Goal: Task Accomplishment & Management: Complete application form

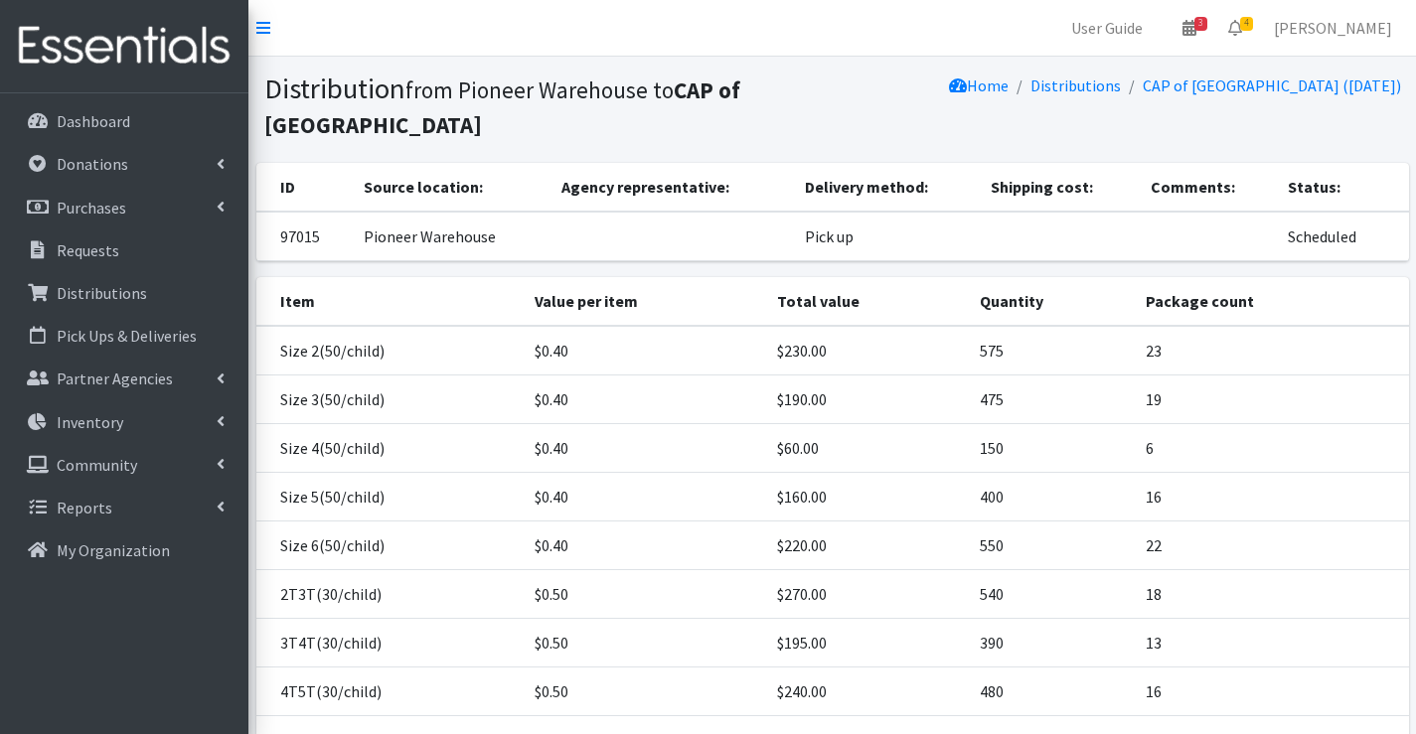
scroll to position [183, 0]
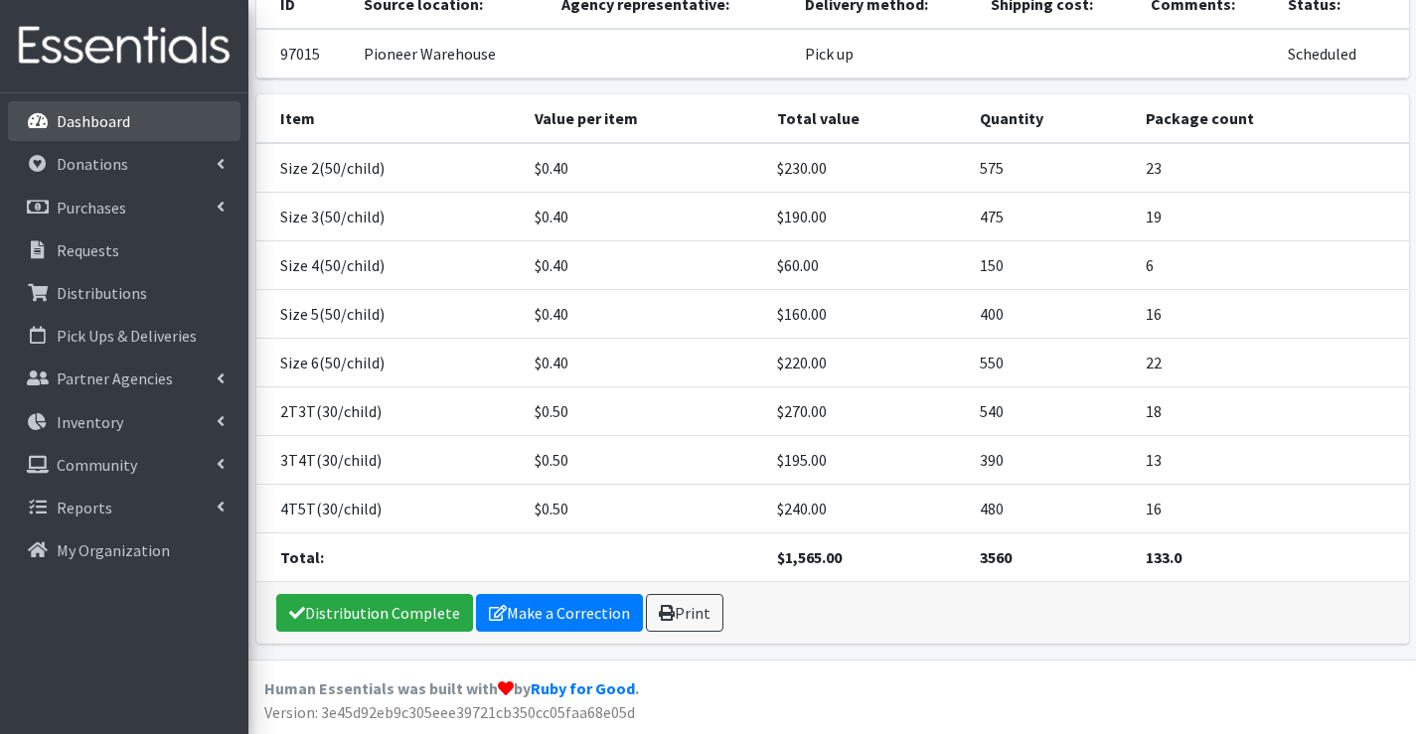
click at [62, 108] on link "Dashboard" at bounding box center [124, 121] width 232 height 40
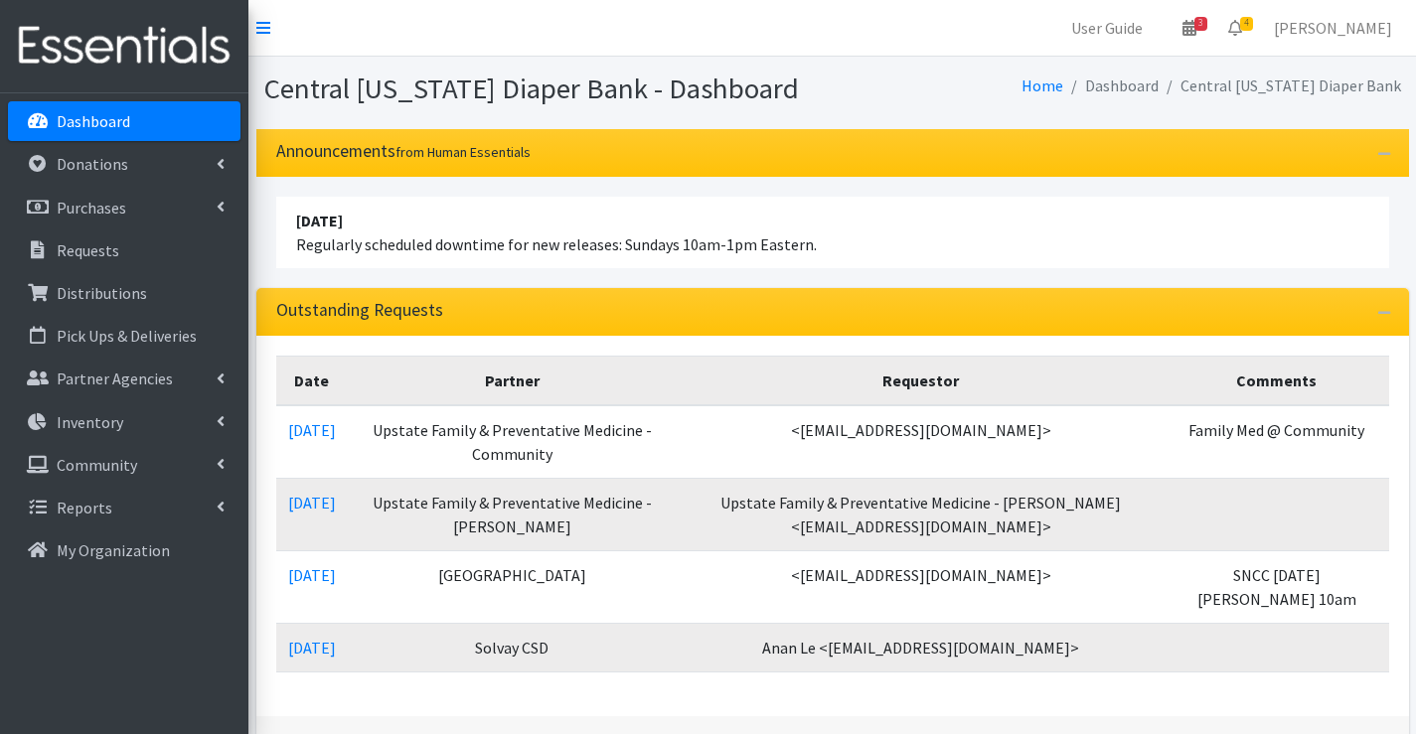
scroll to position [99, 0]
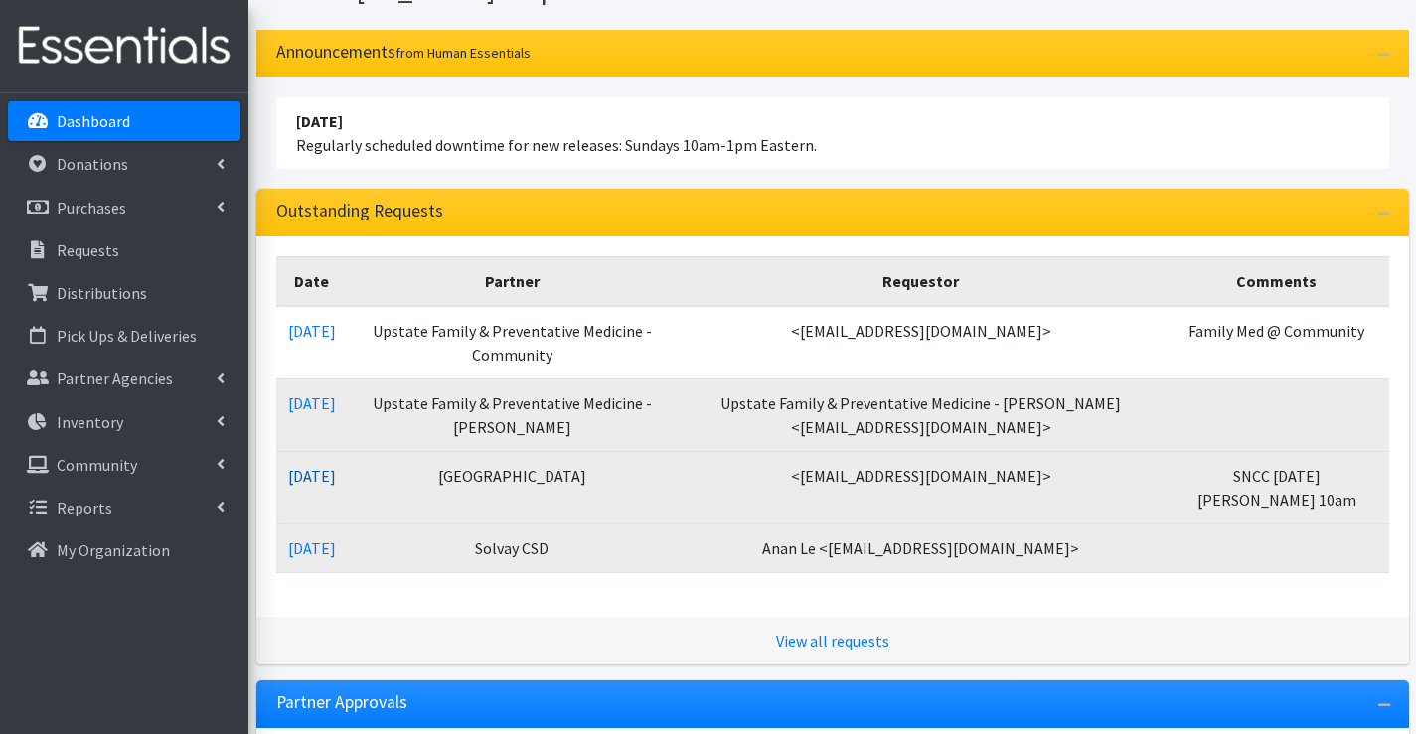
click at [319, 474] on link "09/23/2025" at bounding box center [312, 476] width 48 height 20
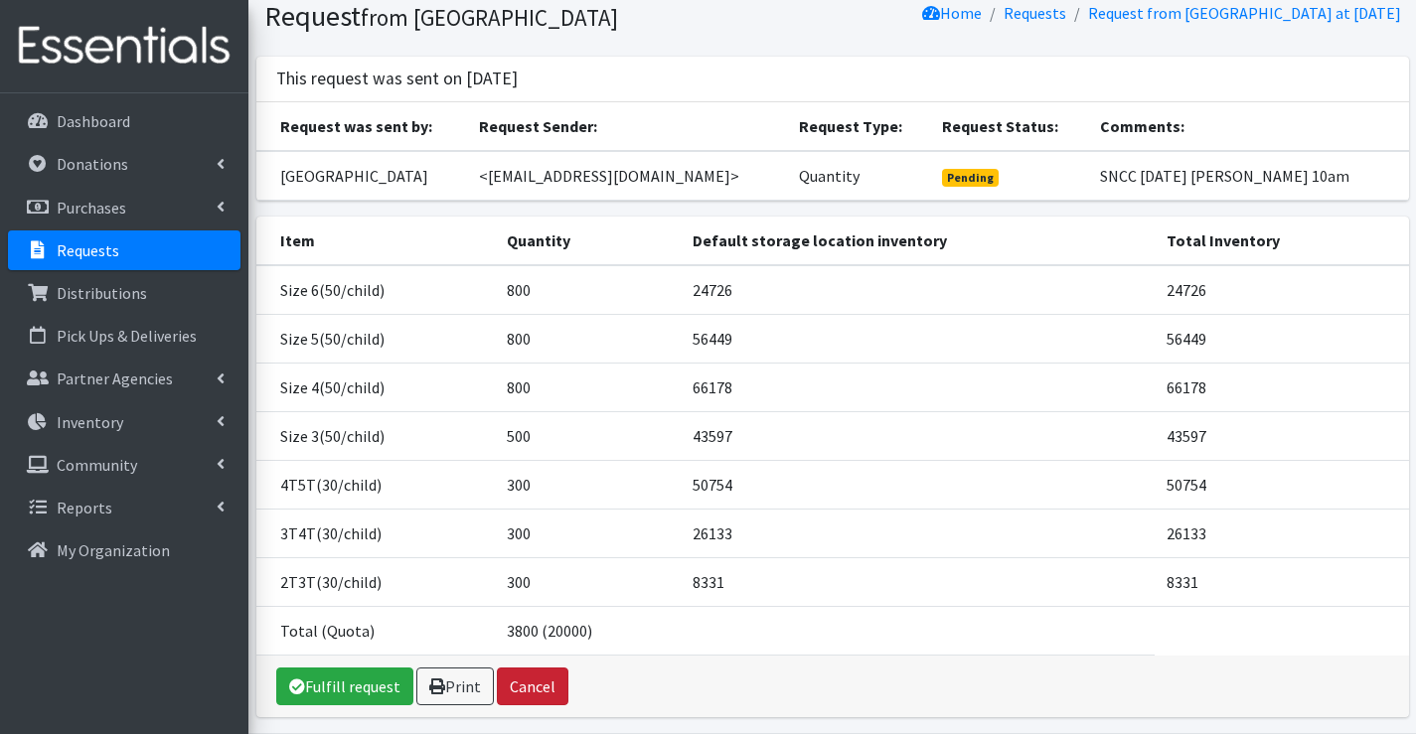
scroll to position [169, 0]
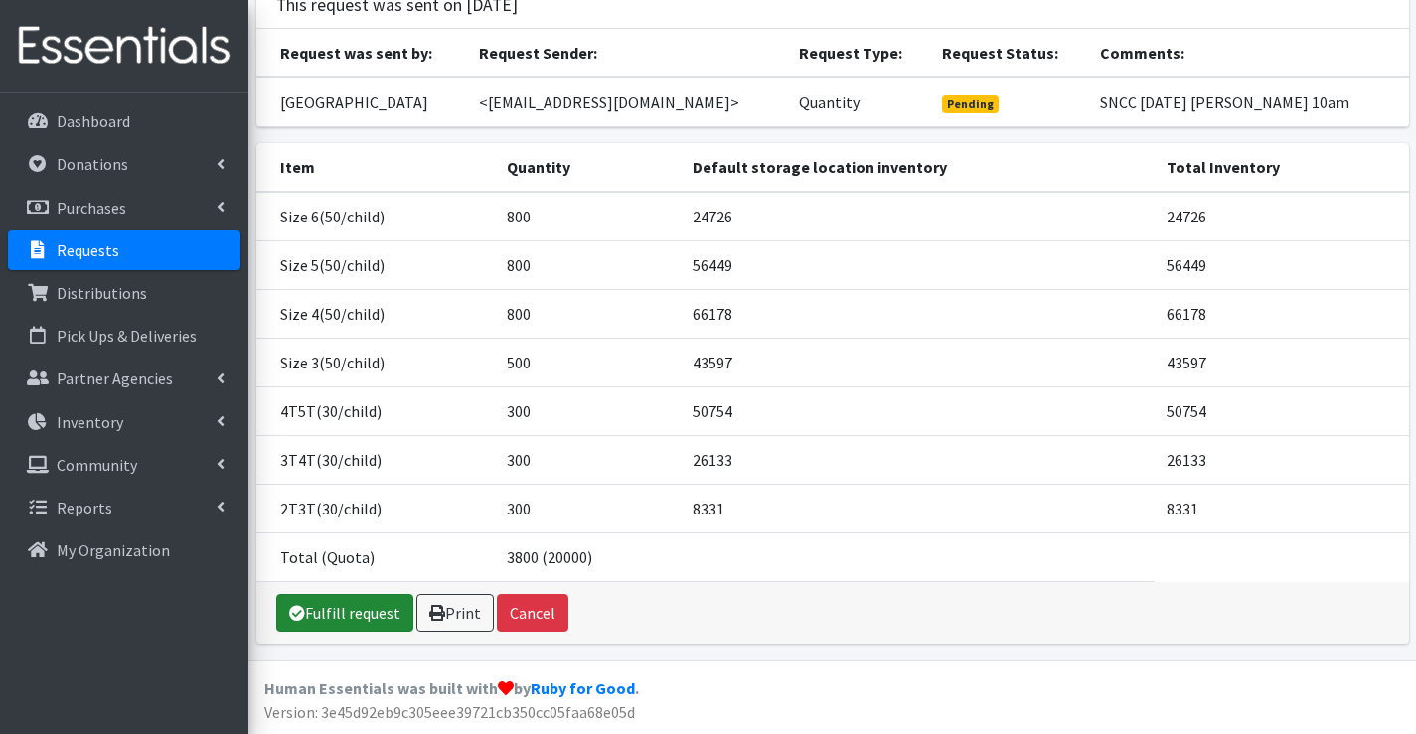
click at [348, 613] on link "Fulfill request" at bounding box center [344, 613] width 137 height 38
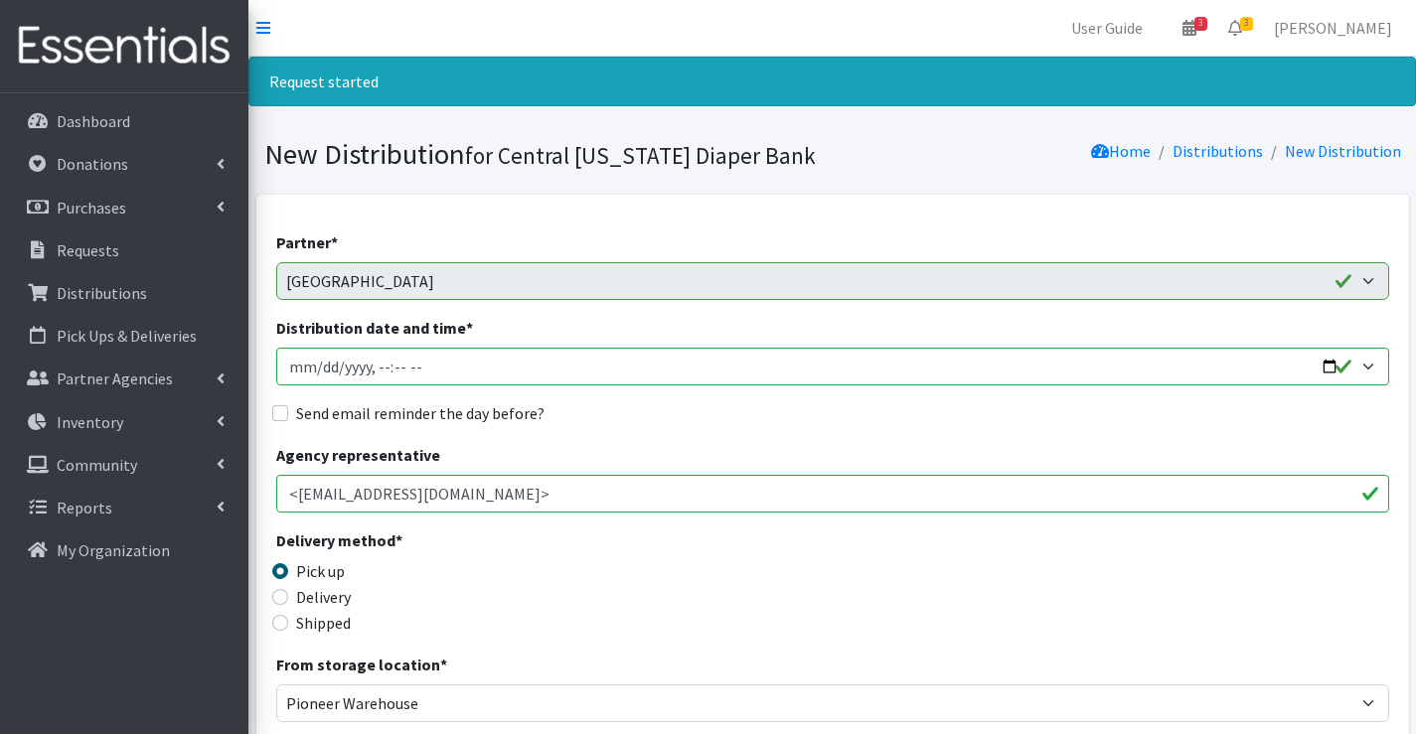
click at [315, 374] on input "Distribution date and time *" at bounding box center [832, 367] width 1113 height 38
type input "2025-09-24T13:59"
type input "2025-09-24T14:00"
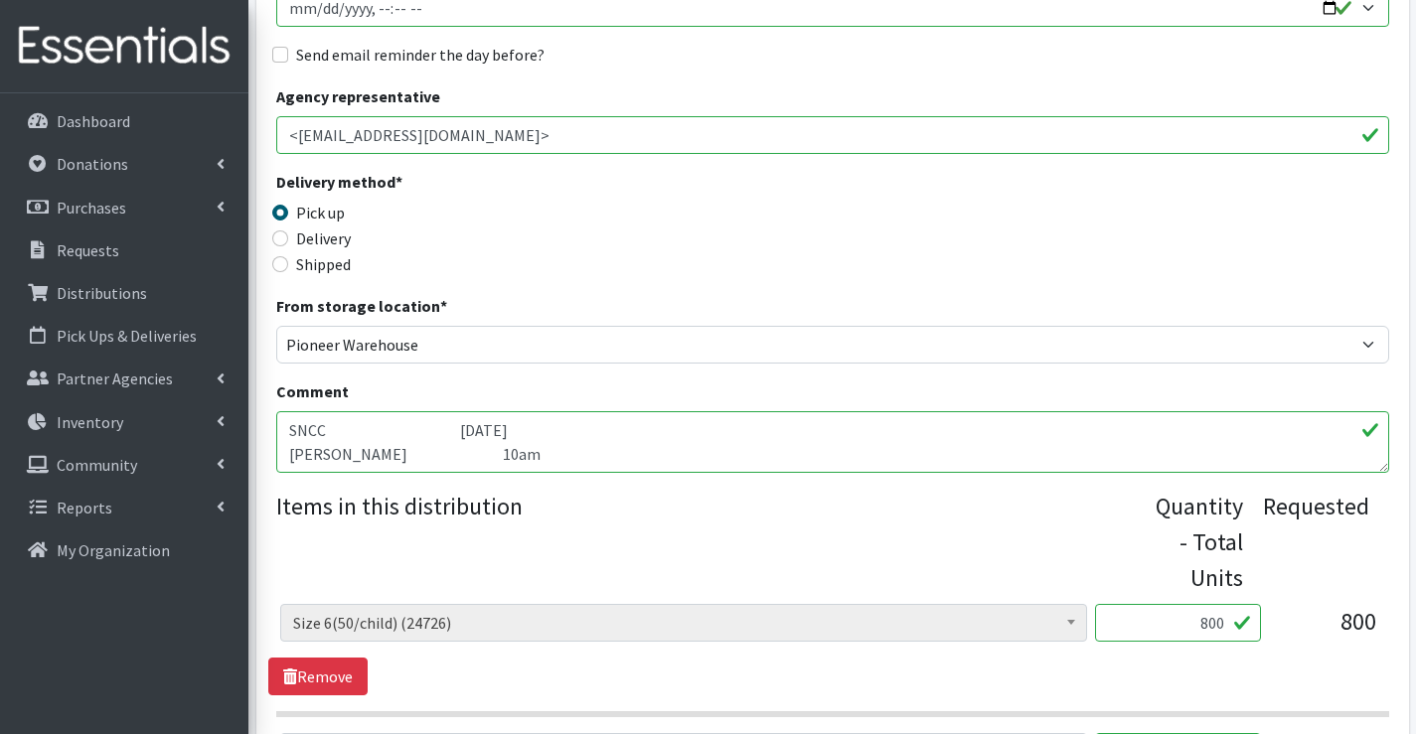
scroll to position [397, 0]
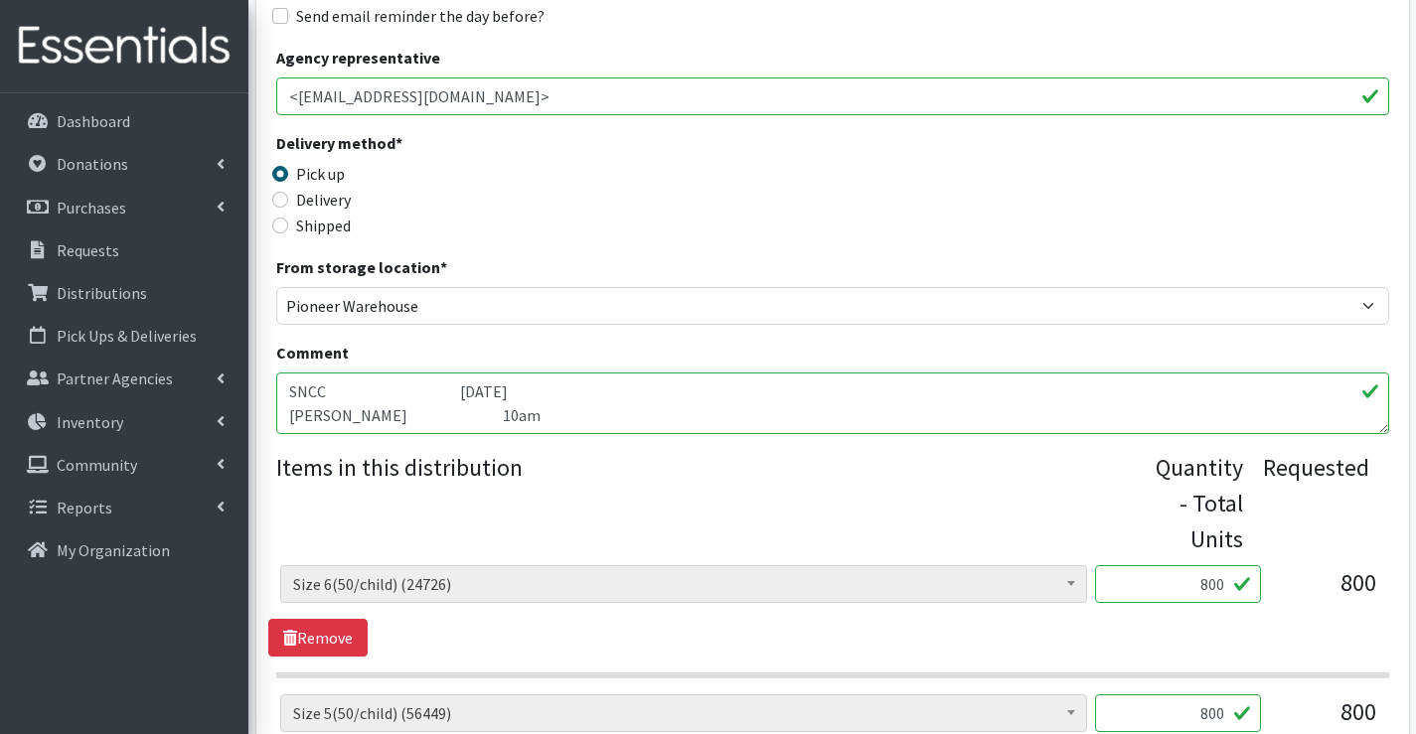
drag, startPoint x: 570, startPoint y: 416, endPoint x: 245, endPoint y: 364, distance: 329.1
click at [245, 364] on div "User Guide 3 3 Pick-ups remaining this week View Calendar 3 3 Requests 0 Partne…" at bounding box center [708, 657] width 1416 height 2108
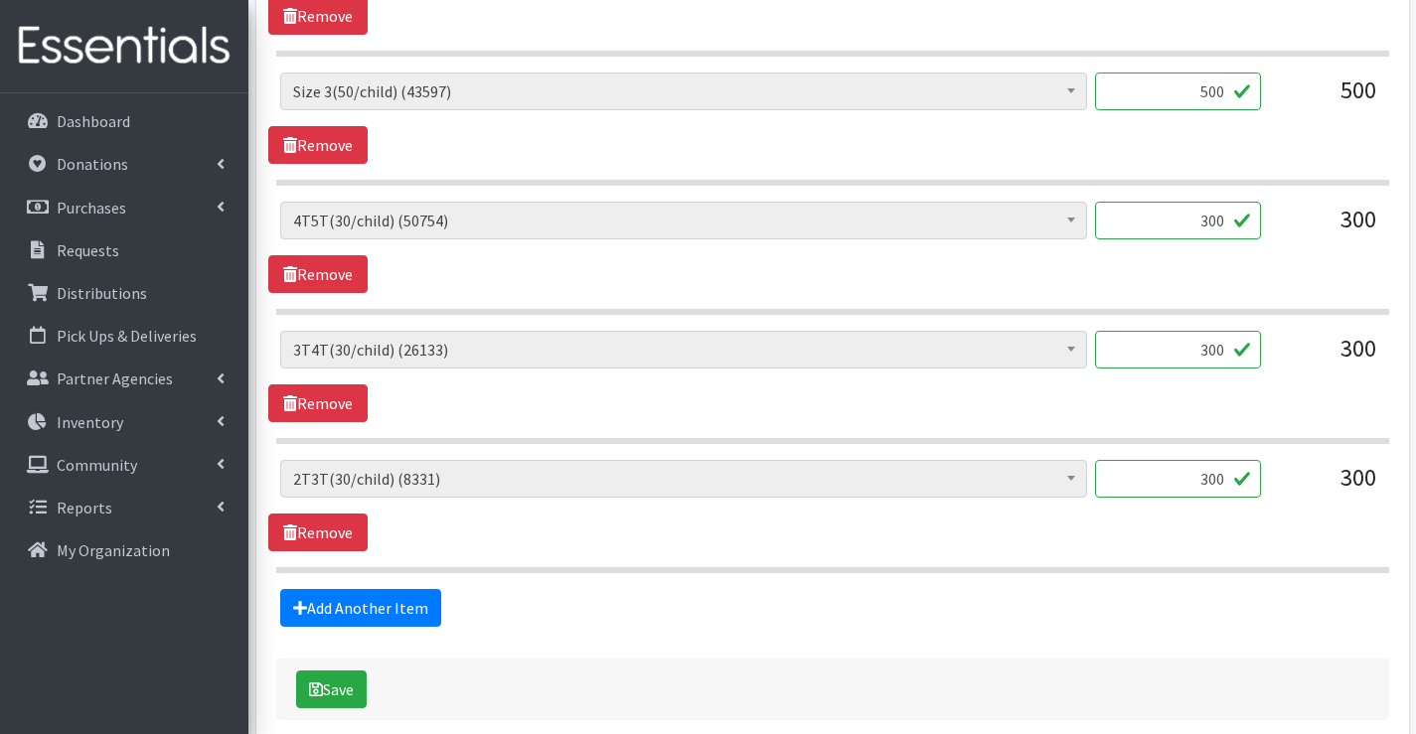
scroll to position [1291, 0]
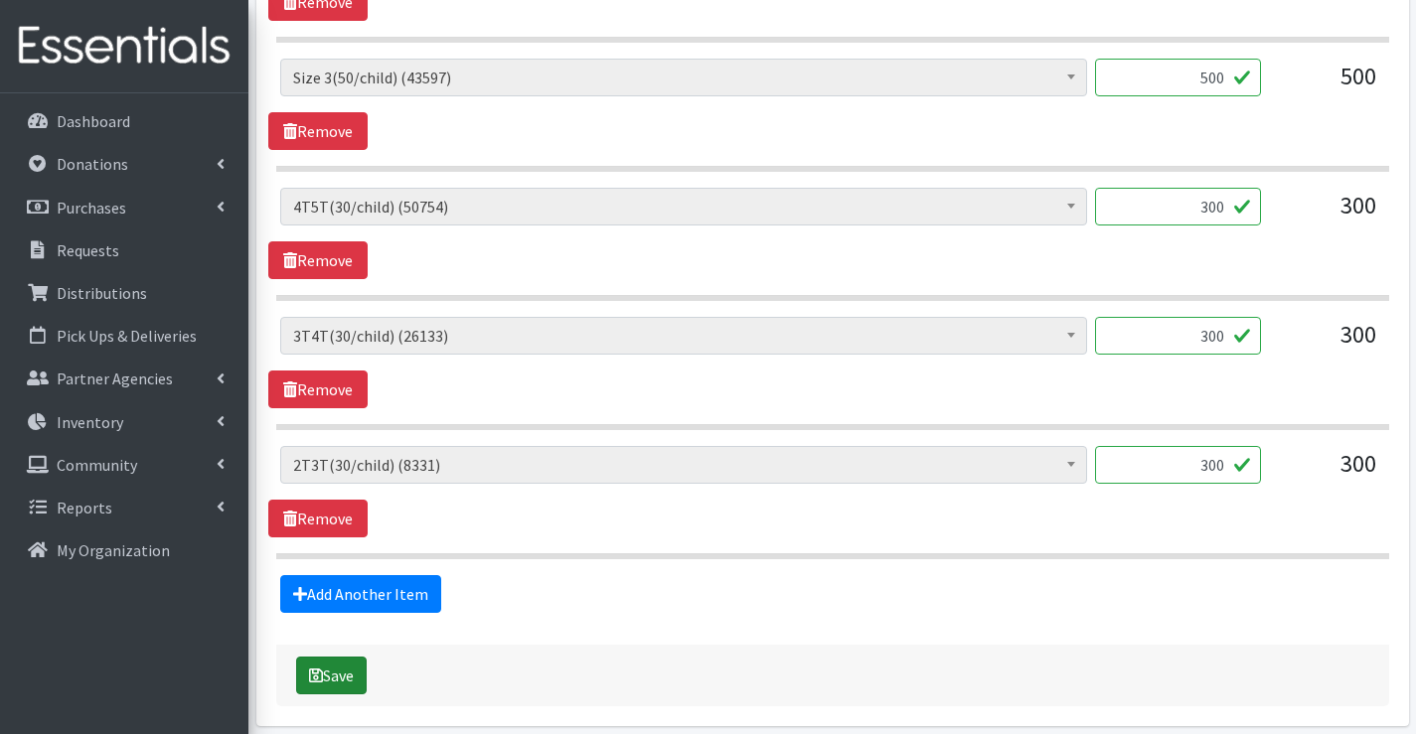
click at [322, 675] on icon "submit" at bounding box center [316, 676] width 14 height 16
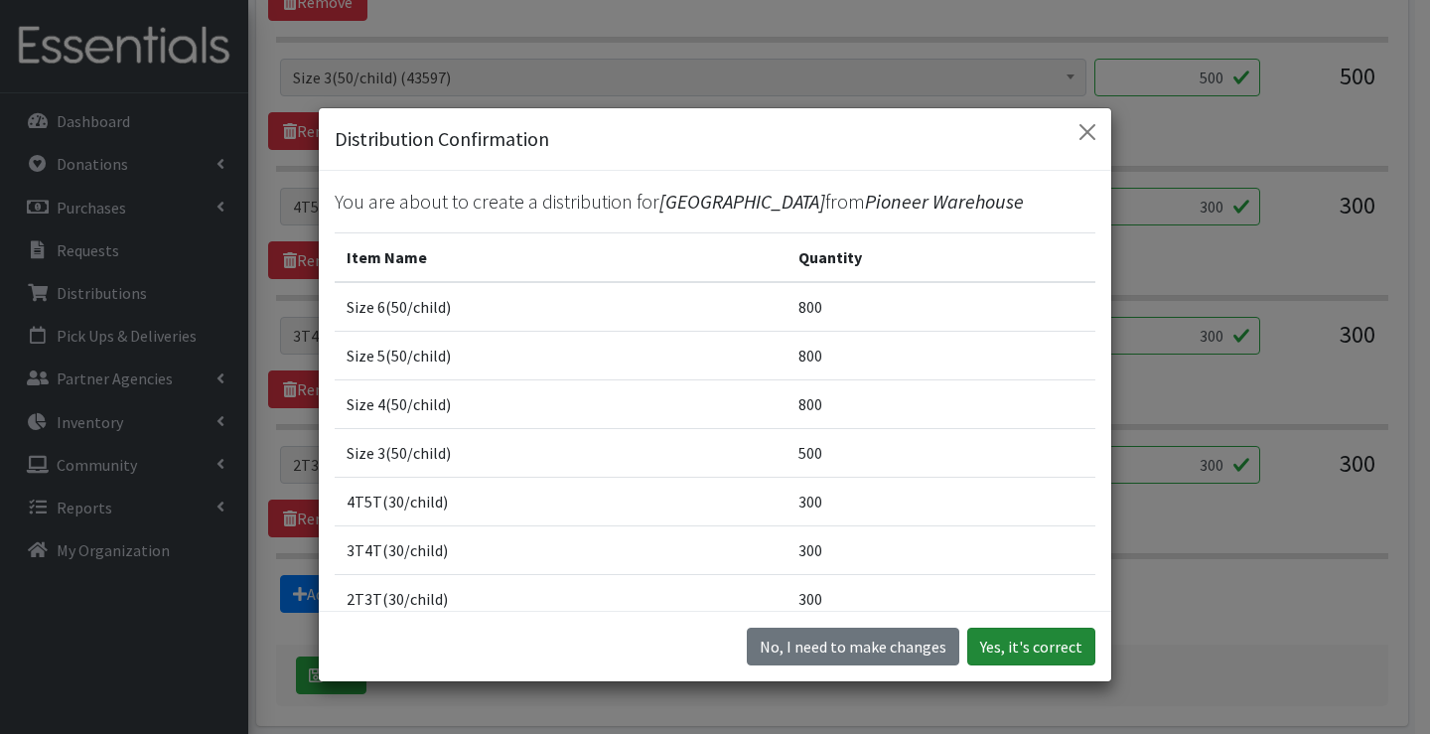
click at [1013, 643] on button "Yes, it's correct" at bounding box center [1032, 647] width 128 height 38
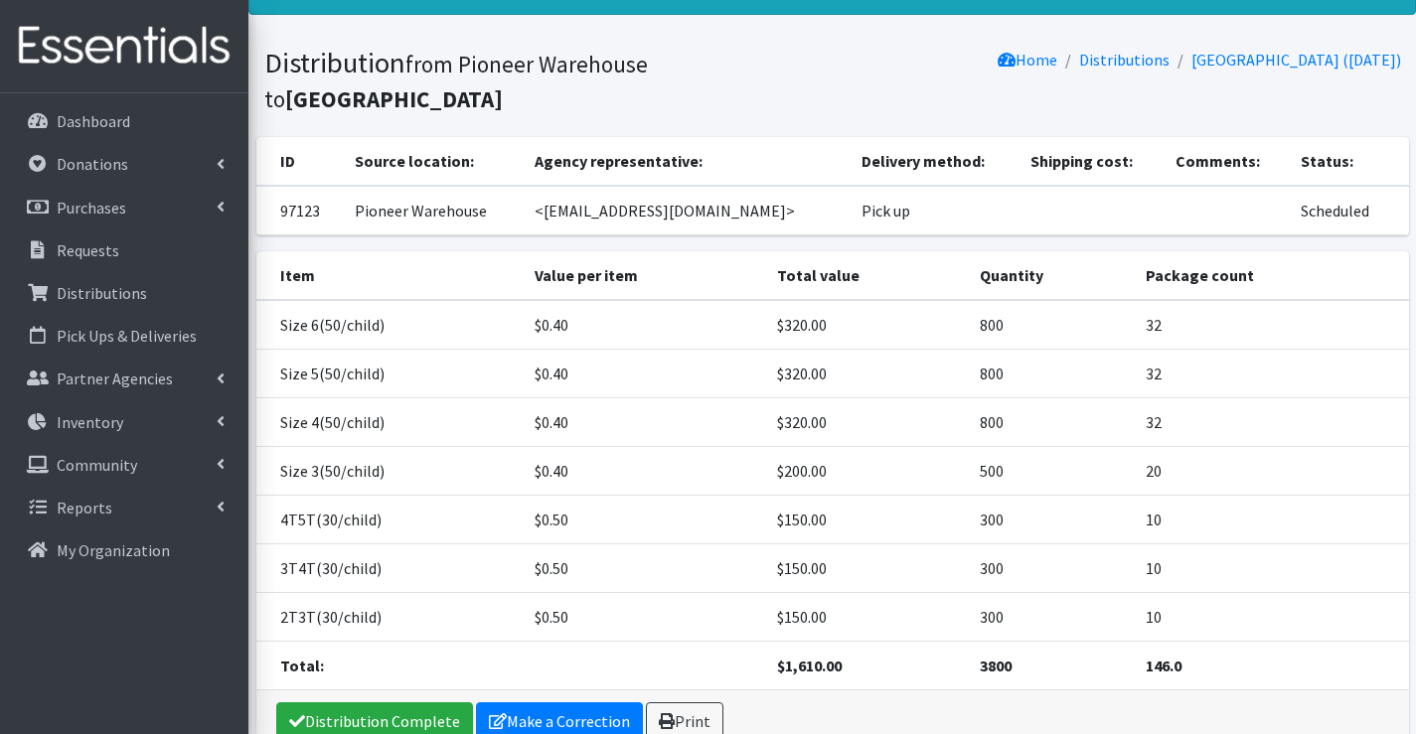
scroll to position [265, 0]
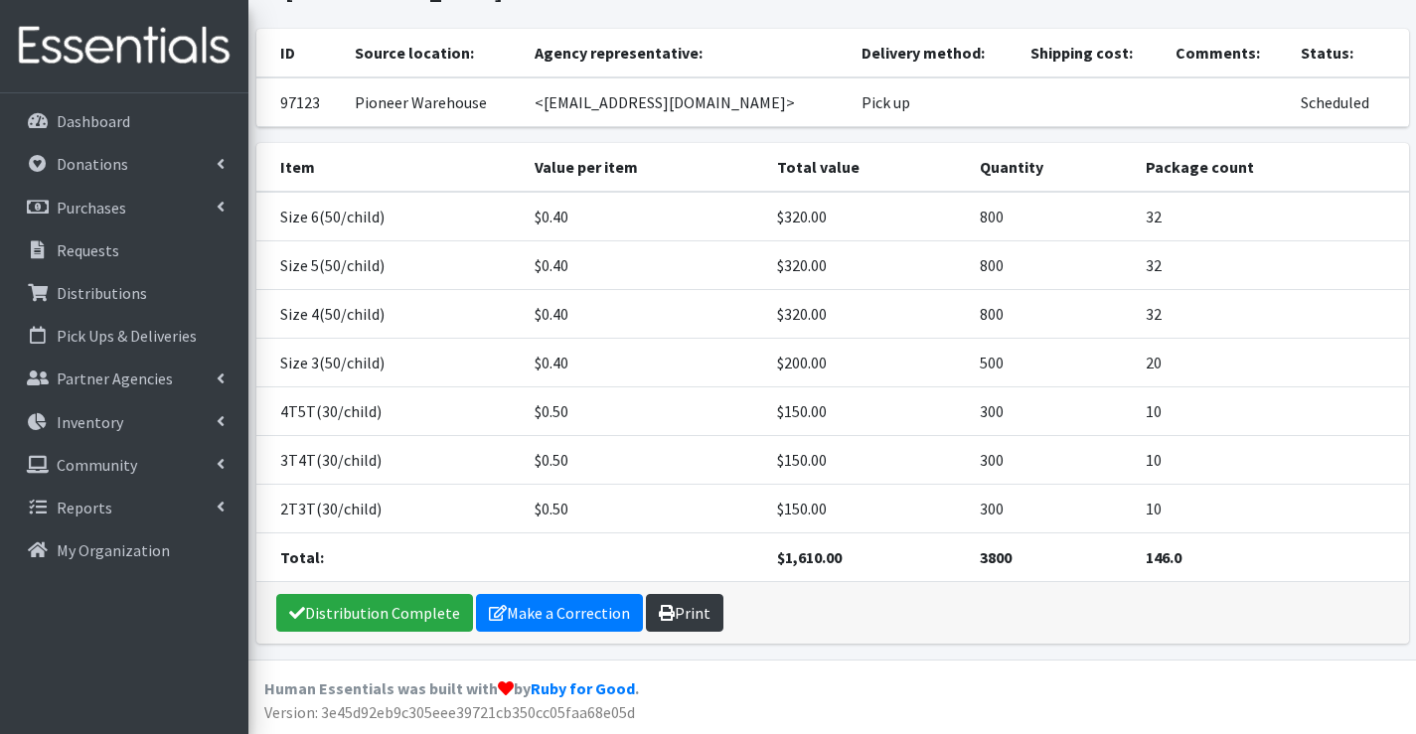
click at [692, 611] on link "Print" at bounding box center [684, 613] width 77 height 38
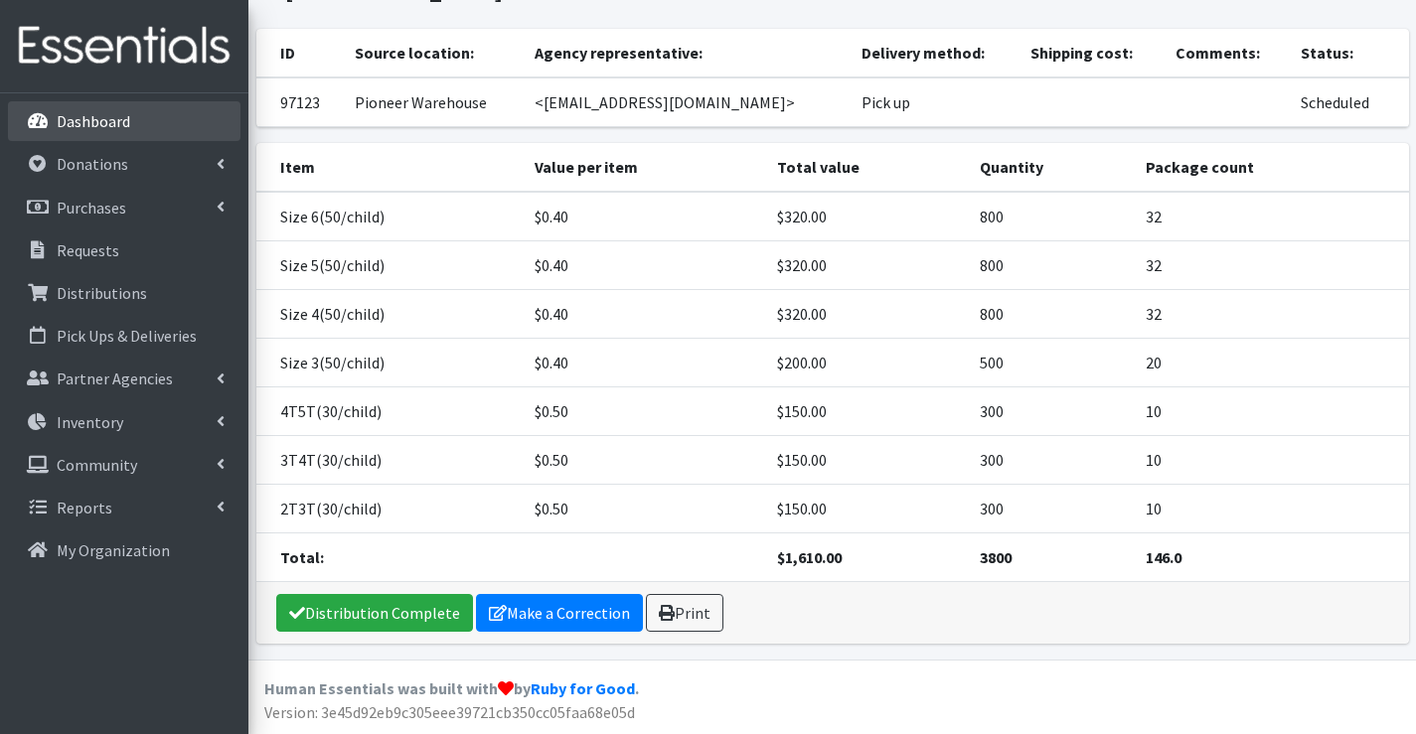
click at [106, 128] on p "Dashboard" at bounding box center [94, 121] width 74 height 20
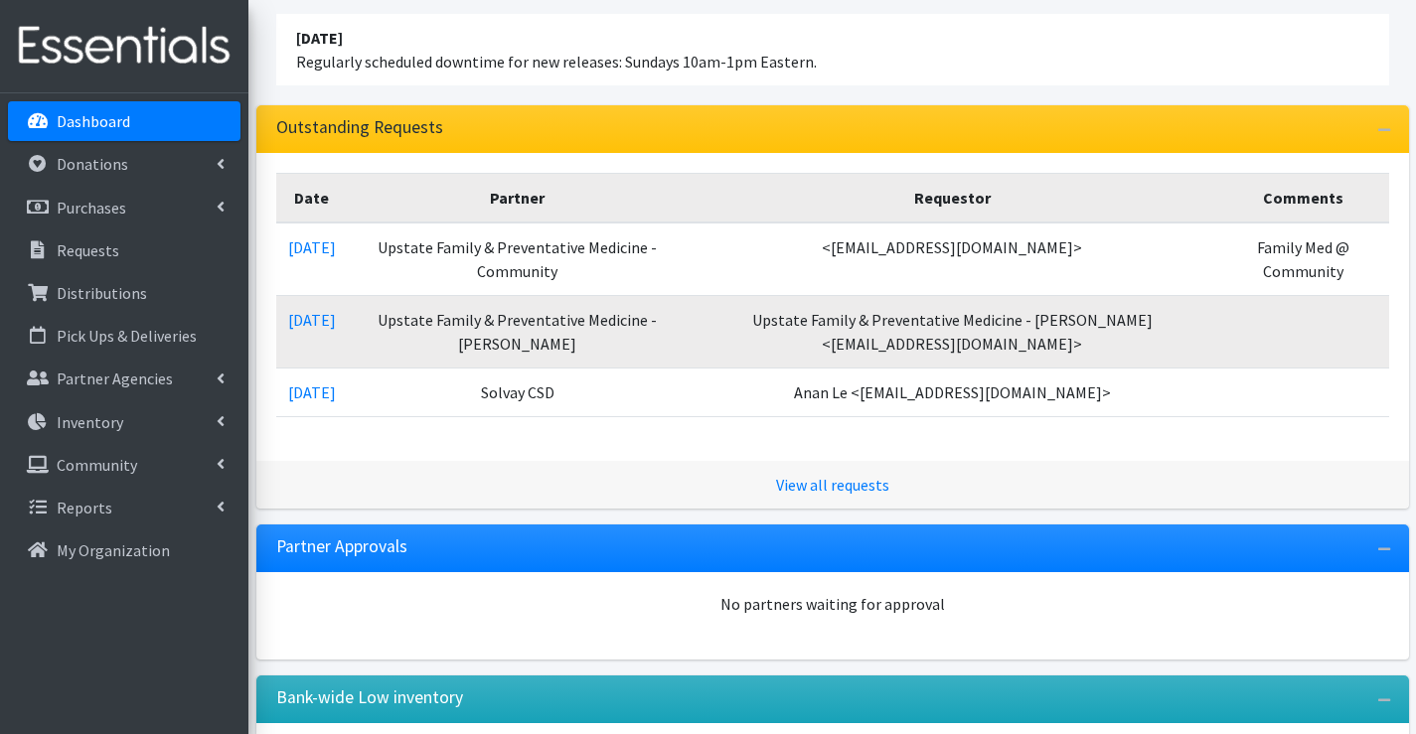
scroll to position [199, 0]
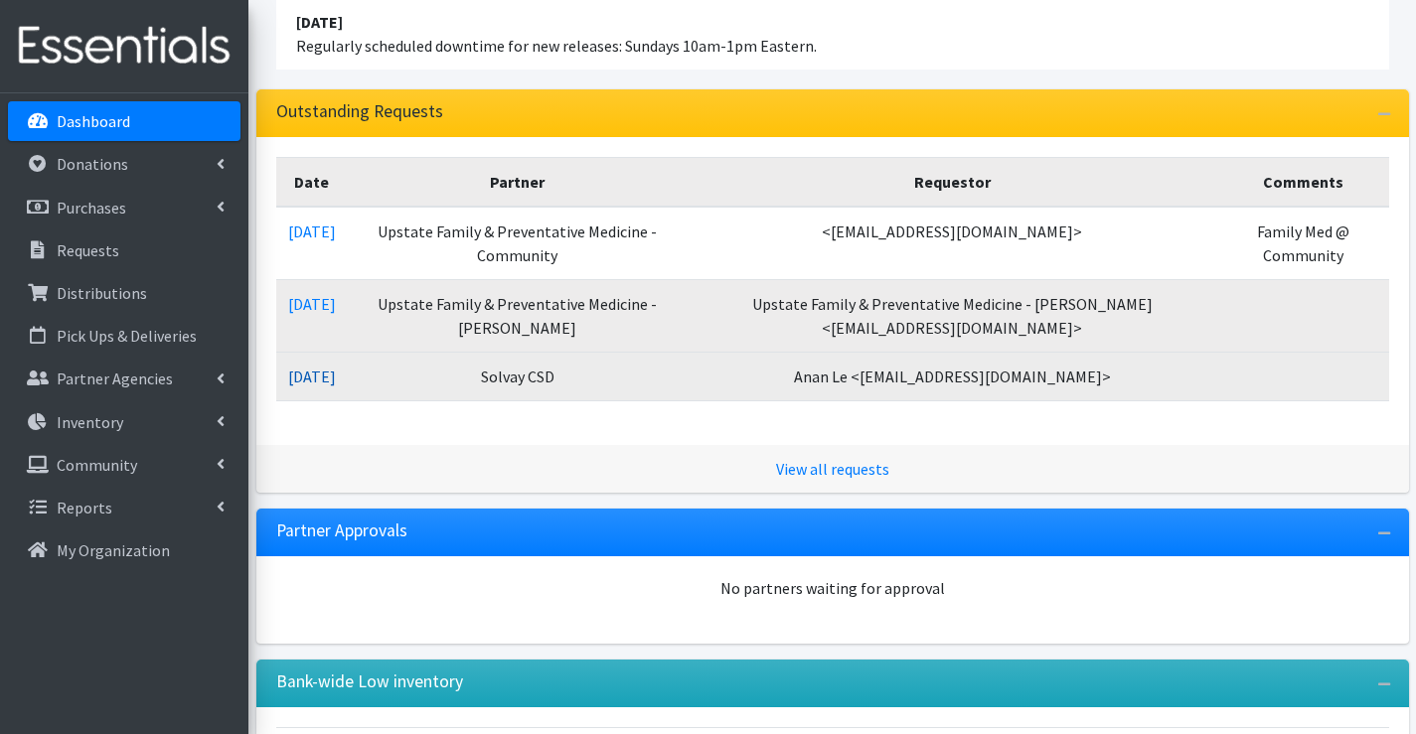
click at [336, 385] on link "09/19/2025" at bounding box center [312, 377] width 48 height 20
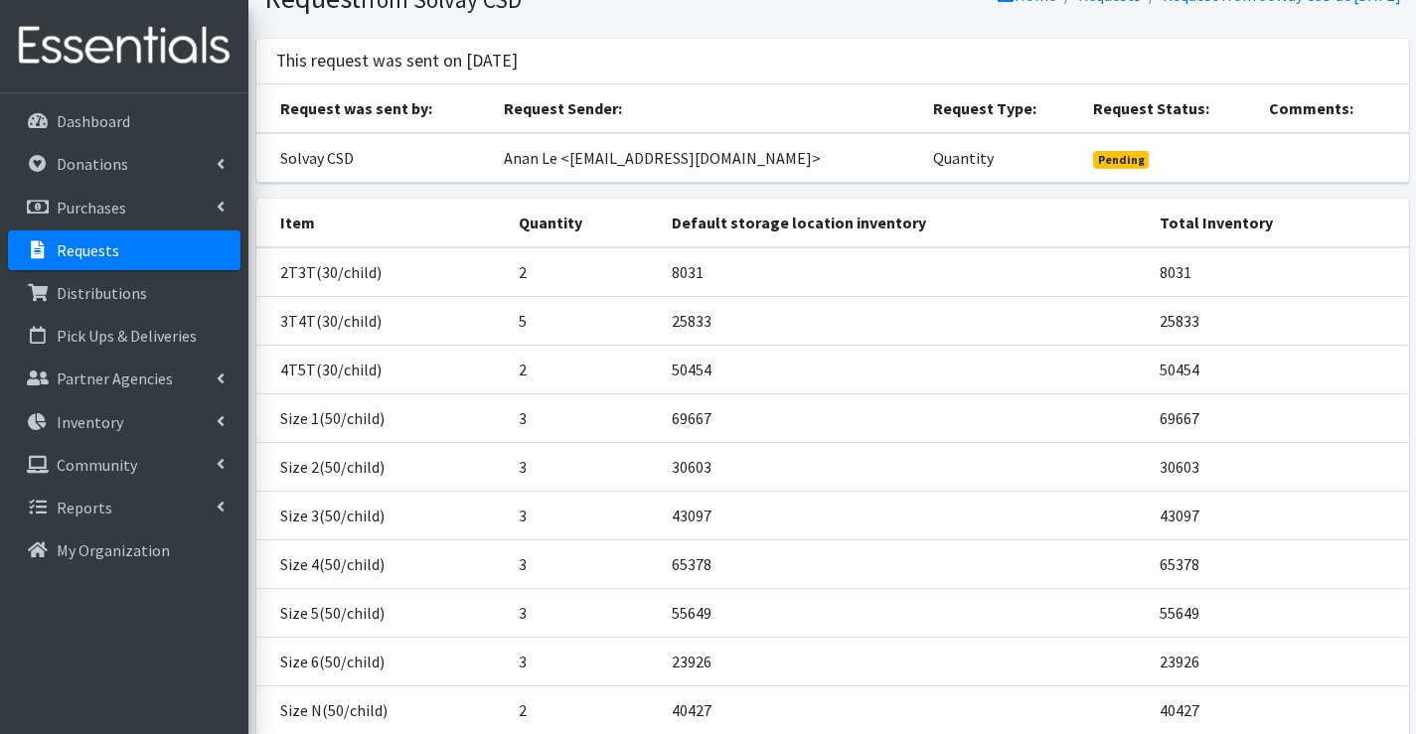
scroll to position [199, 0]
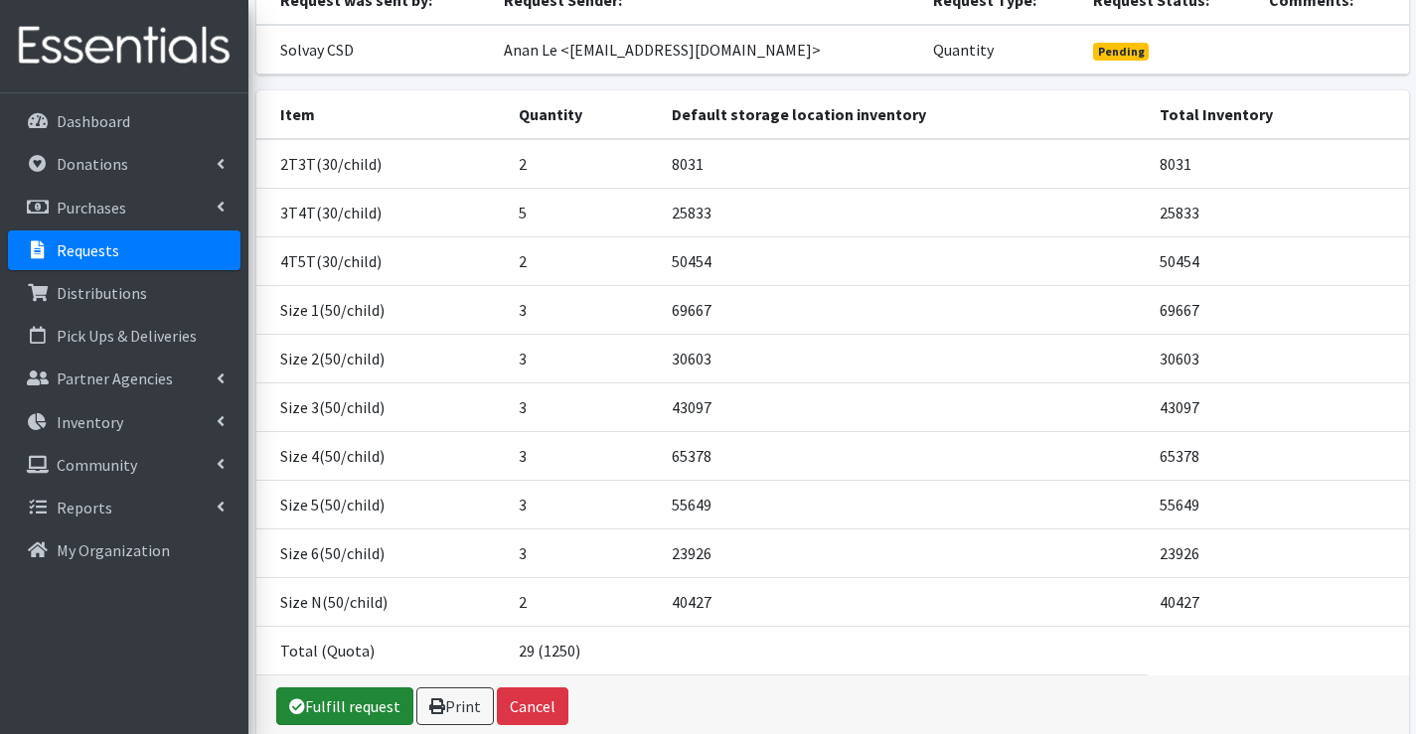
click at [332, 702] on link "Fulfill request" at bounding box center [344, 706] width 137 height 38
